Goal: Navigation & Orientation: Find specific page/section

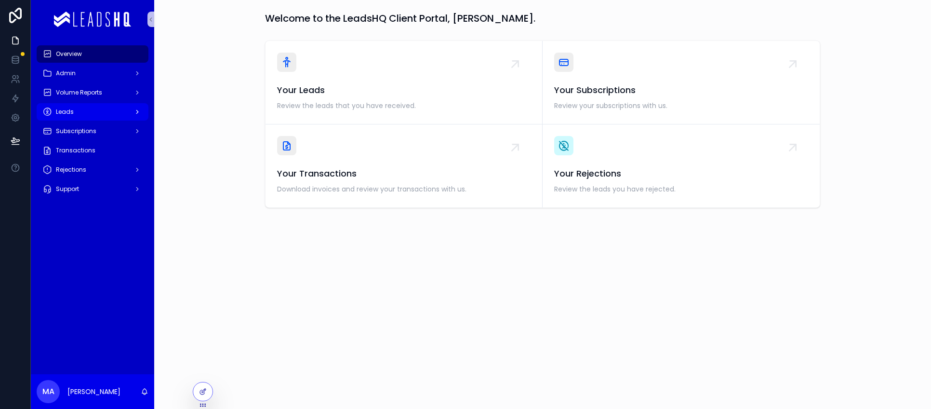
click at [77, 116] on div "Leads" at bounding box center [92, 111] width 100 height 15
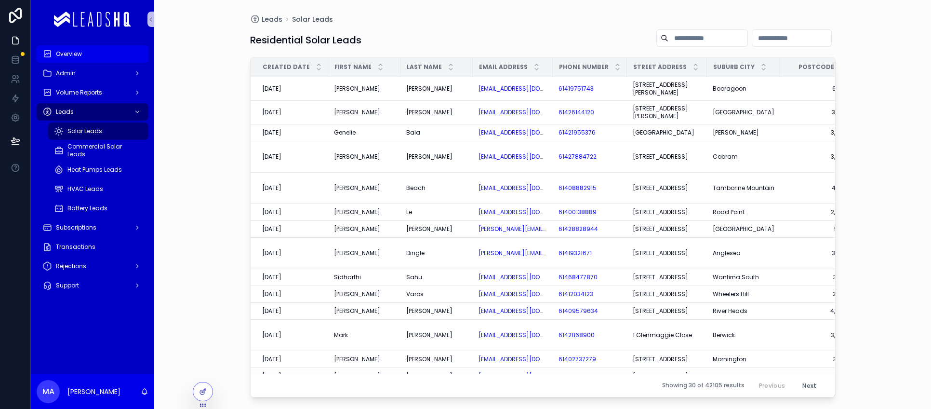
click at [79, 53] on span "Overview" at bounding box center [69, 54] width 26 height 8
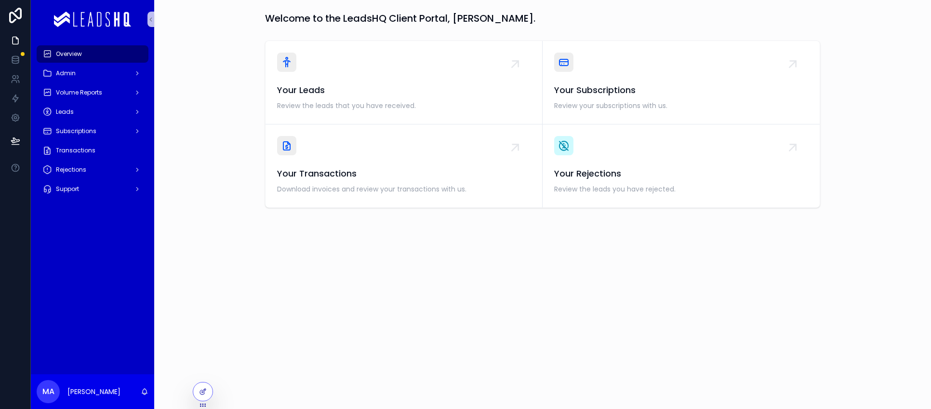
click at [273, 351] on div "Welcome to the LeadsHQ Client Portal, [PERSON_NAME]. Your Leads Review the lead…" at bounding box center [542, 204] width 777 height 409
click at [197, 391] on div at bounding box center [202, 391] width 19 height 18
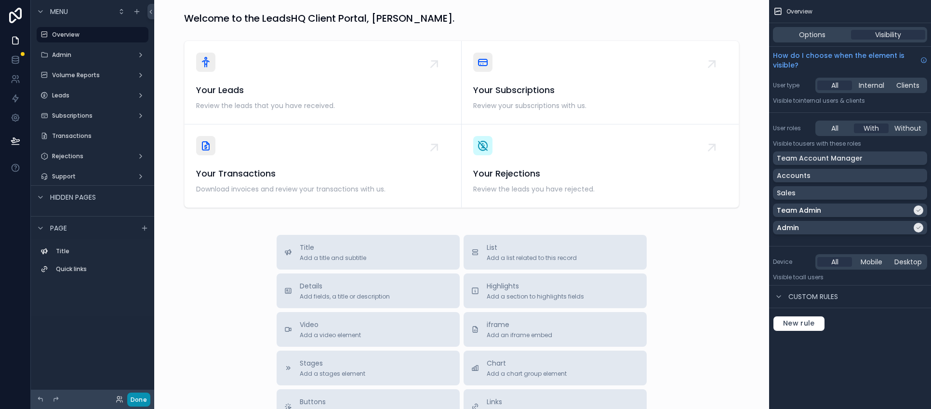
click at [142, 402] on button "Done" at bounding box center [138, 399] width 23 height 14
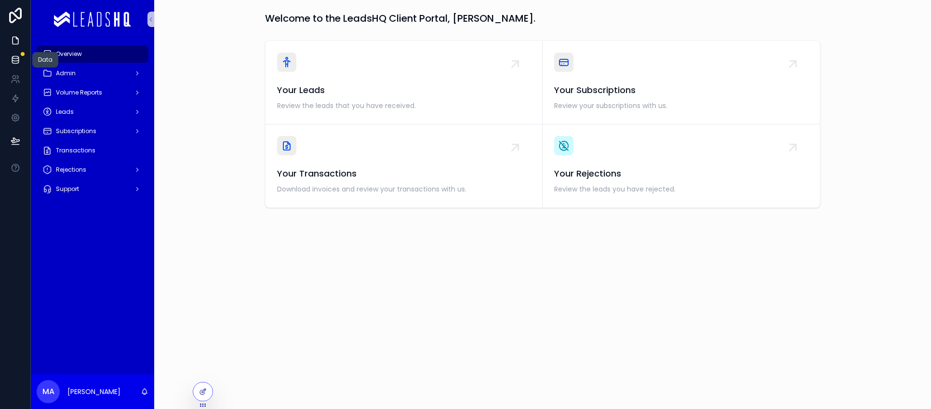
click at [15, 53] on link at bounding box center [15, 59] width 30 height 19
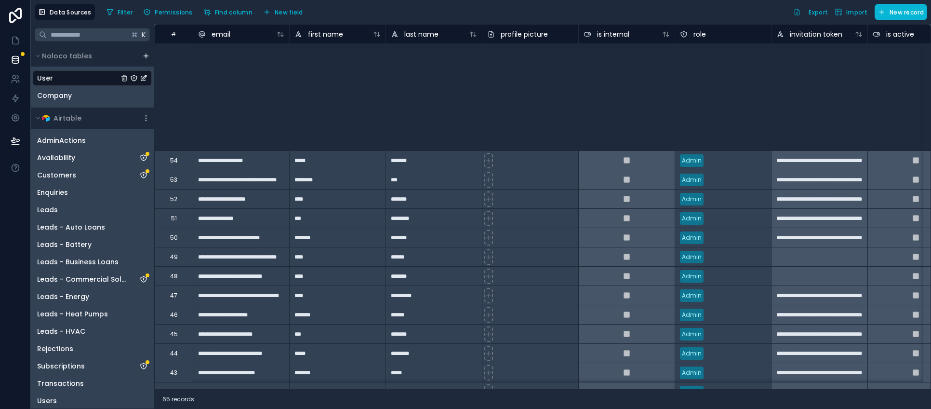
scroll to position [915, 0]
